Goal: Complete application form: Complete application form

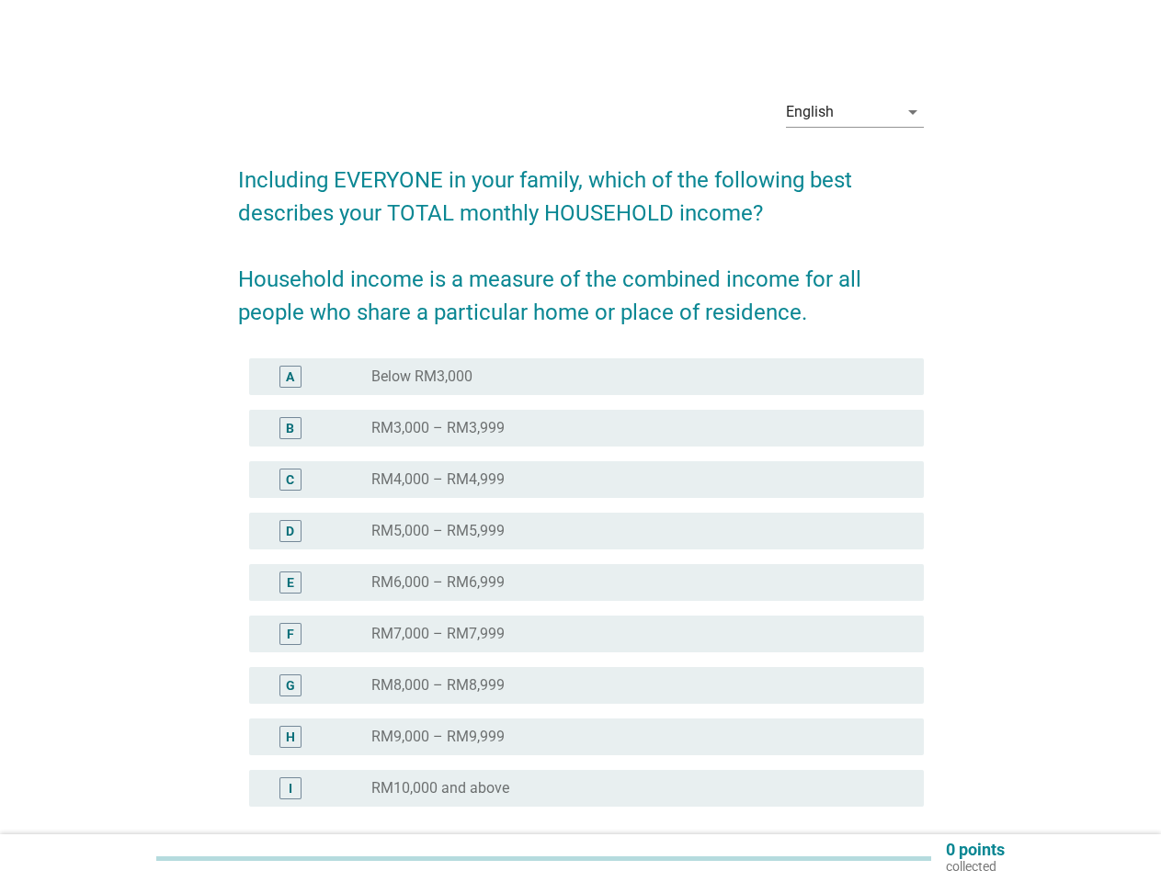
click at [581, 475] on div "radio_button_unchecked RM4,000 – RM4,999" at bounding box center [632, 480] width 523 height 18
click at [855, 112] on div "English" at bounding box center [842, 111] width 112 height 29
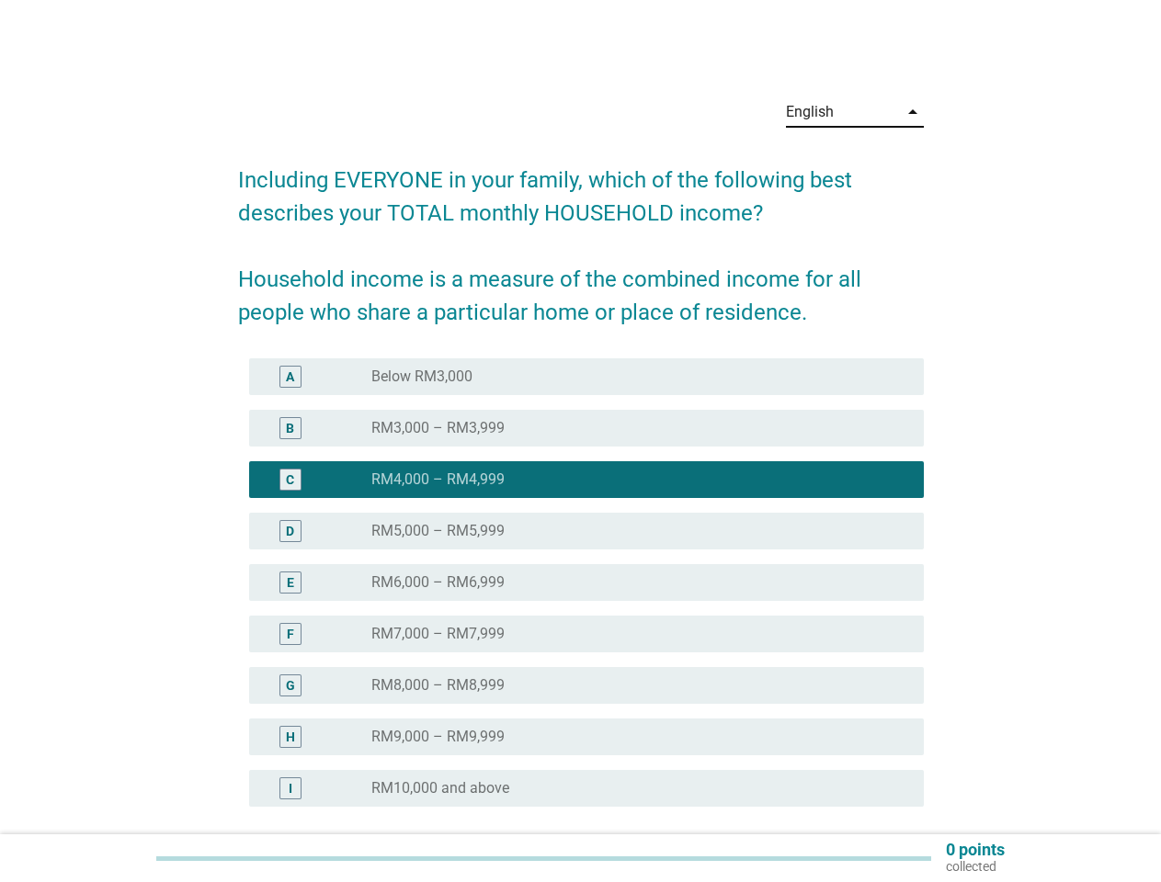
click at [581, 594] on div "E radio_button_unchecked RM6,000 – RM6,999" at bounding box center [586, 582] width 675 height 37
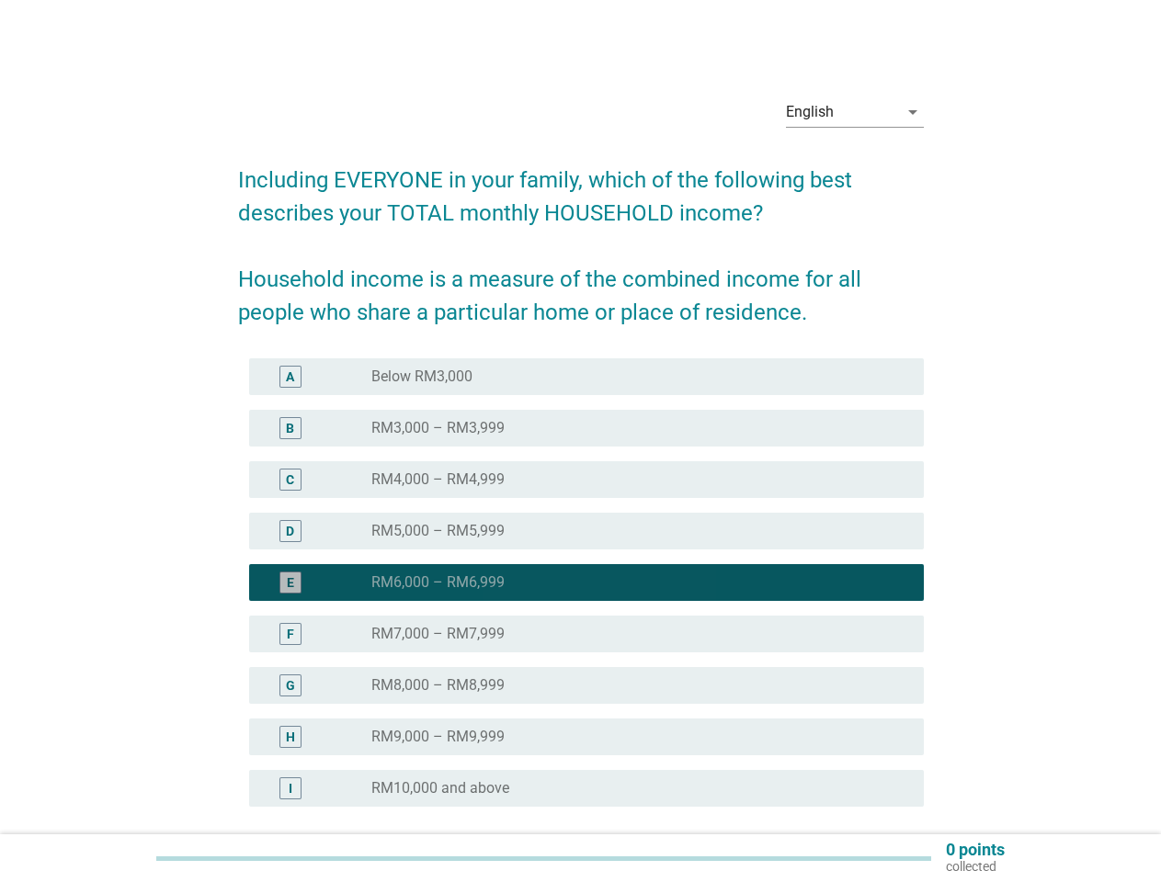
click at [581, 583] on div "radio_button_checked RM6,000 – RM6,999" at bounding box center [632, 583] width 523 height 18
click at [586, 377] on div "radio_button_unchecked Below RM3,000" at bounding box center [632, 377] width 523 height 18
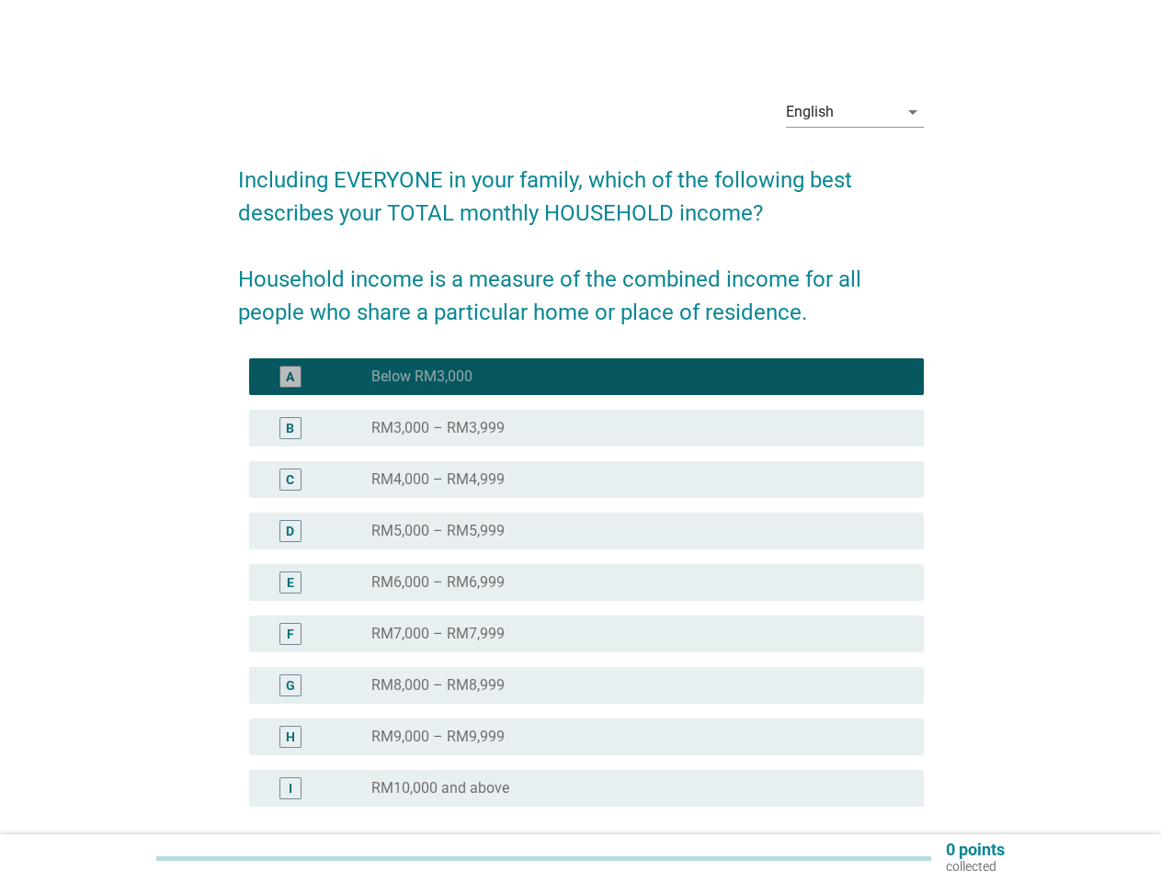
click at [422, 377] on label "Below RM3,000" at bounding box center [421, 377] width 101 height 18
click at [586, 428] on div "radio_button_unchecked RM3,000 – RM3,999" at bounding box center [632, 428] width 523 height 18
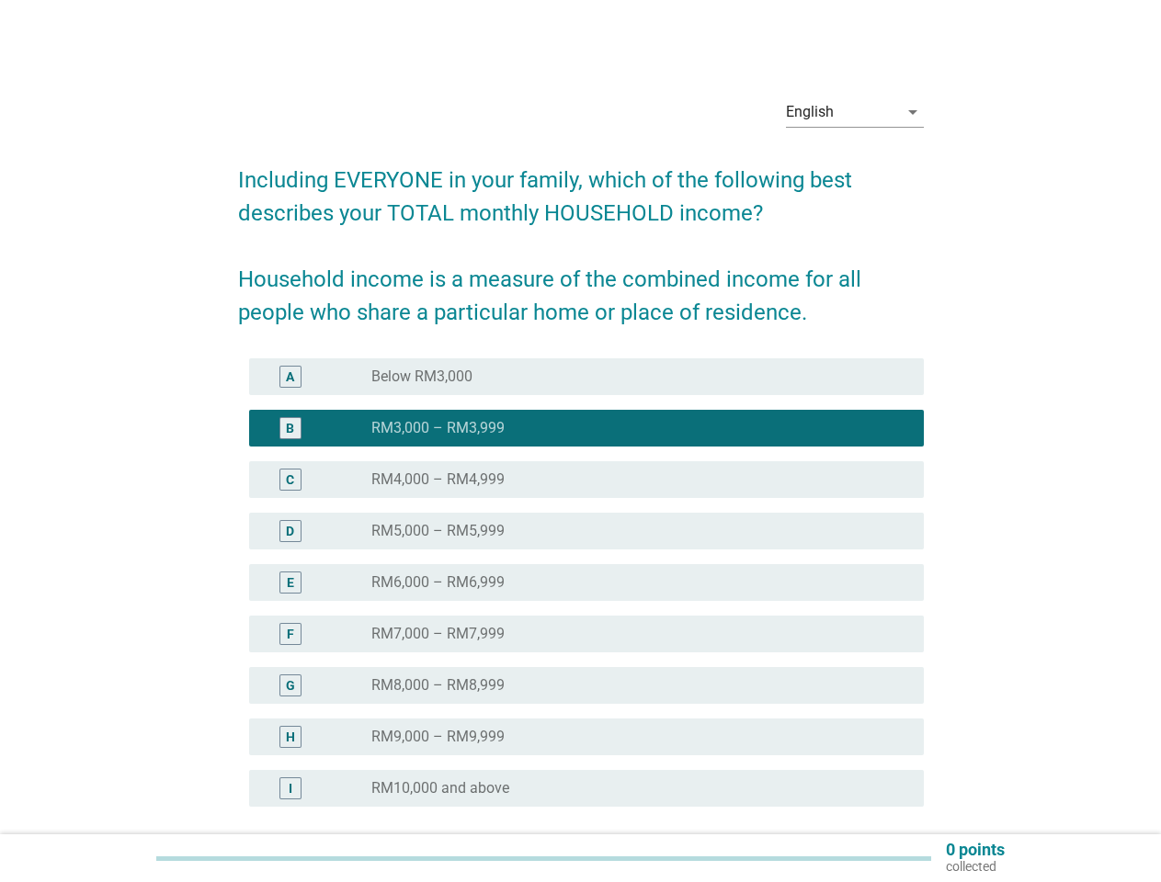
click at [438, 428] on label "RM3,000 – RM3,999" at bounding box center [437, 428] width 133 height 18
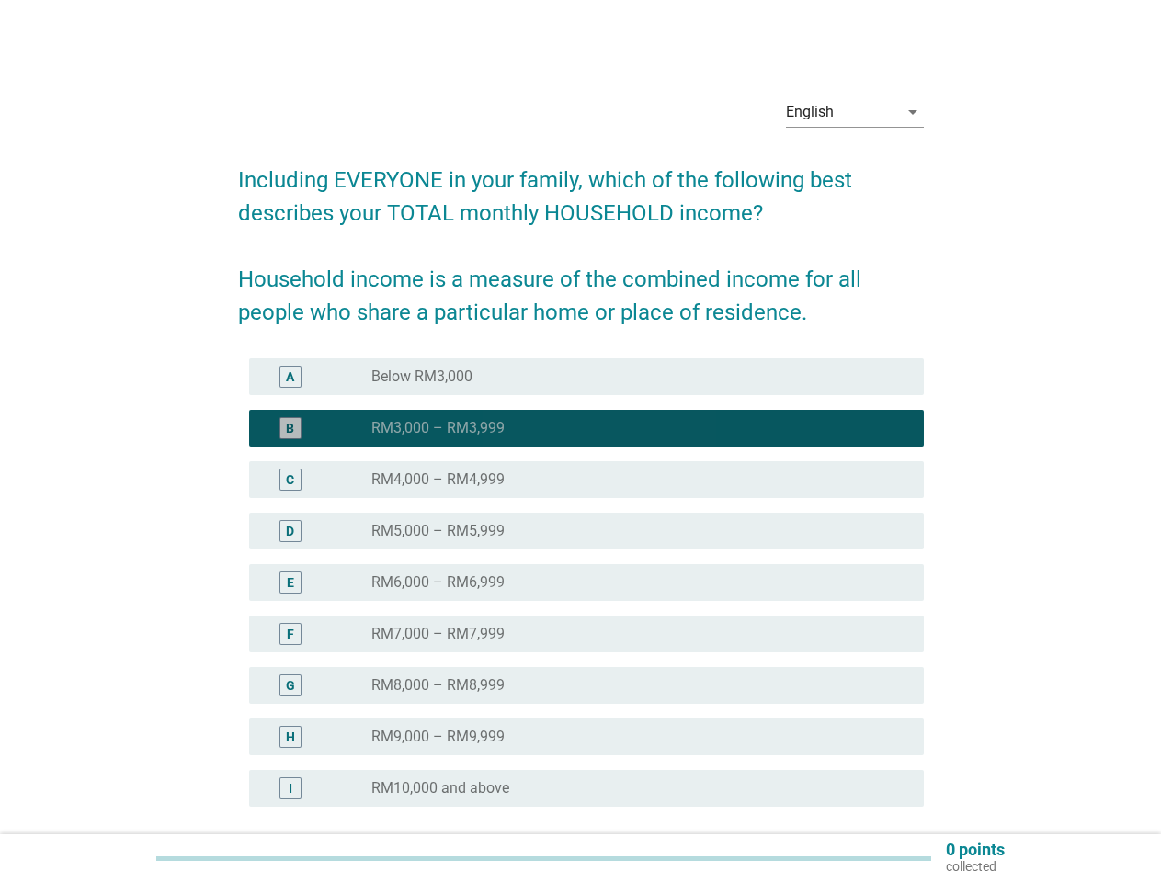
click at [586, 480] on div "radio_button_unchecked RM4,000 – RM4,999" at bounding box center [632, 480] width 523 height 18
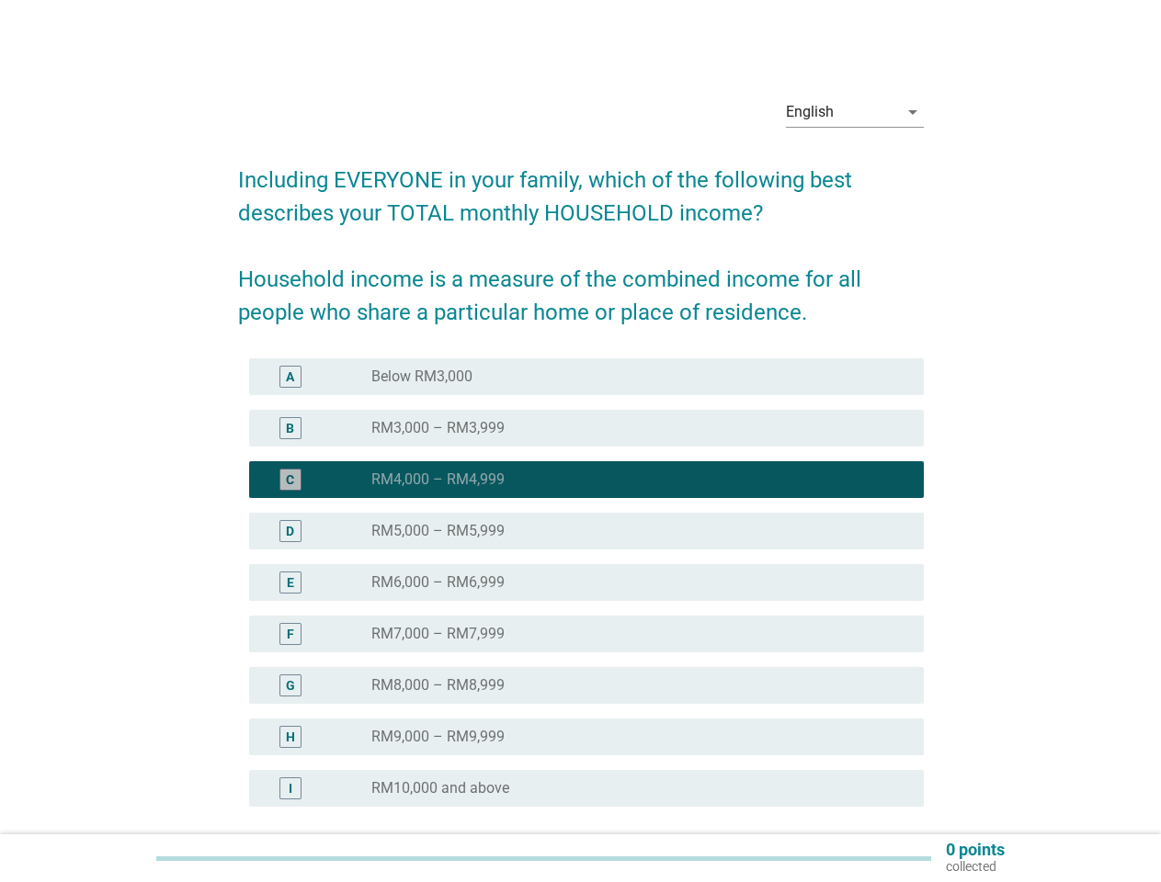
click at [438, 480] on label "RM4,000 – RM4,999" at bounding box center [437, 480] width 133 height 18
